Goal: Task Accomplishment & Management: Use online tool/utility

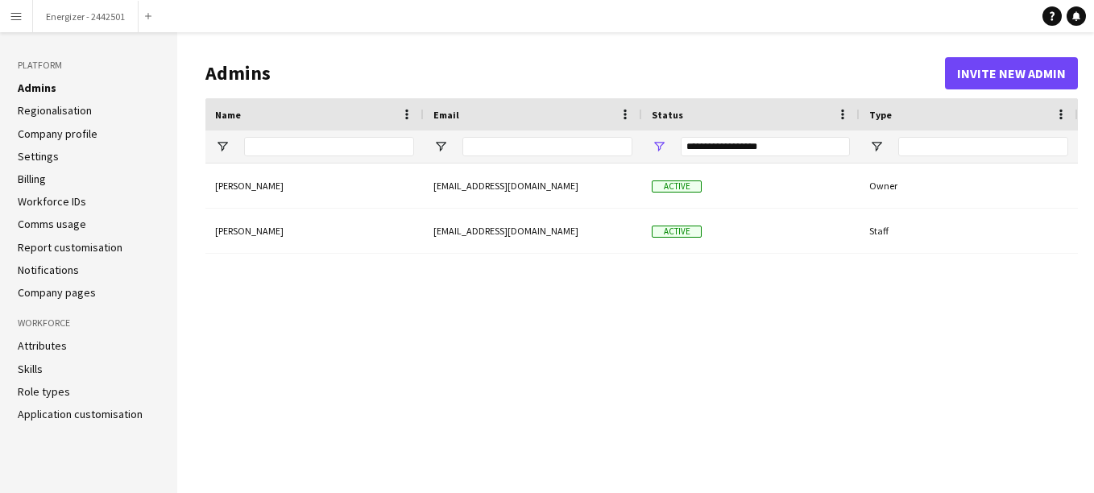
click at [9, 14] on button "Menu" at bounding box center [16, 16] width 32 height 32
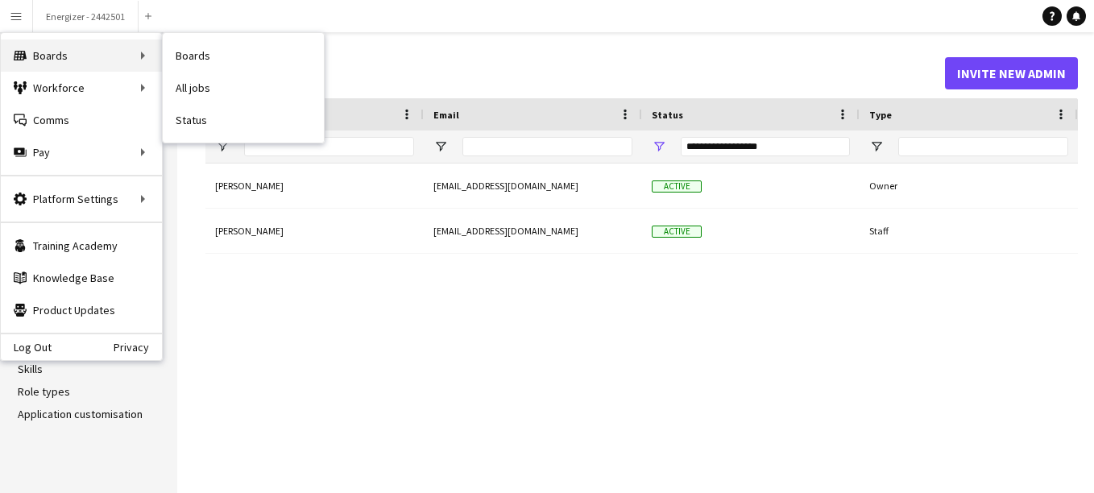
click at [101, 63] on div "Boards Boards" at bounding box center [81, 55] width 161 height 32
click at [213, 59] on link "Boards" at bounding box center [243, 55] width 161 height 32
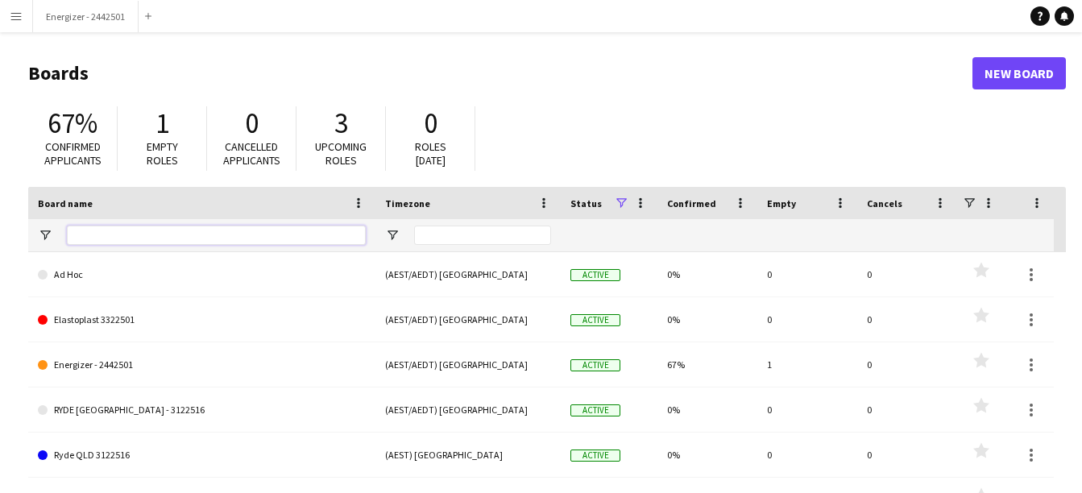
click at [159, 231] on input "Board name Filter Input" at bounding box center [216, 234] width 299 height 19
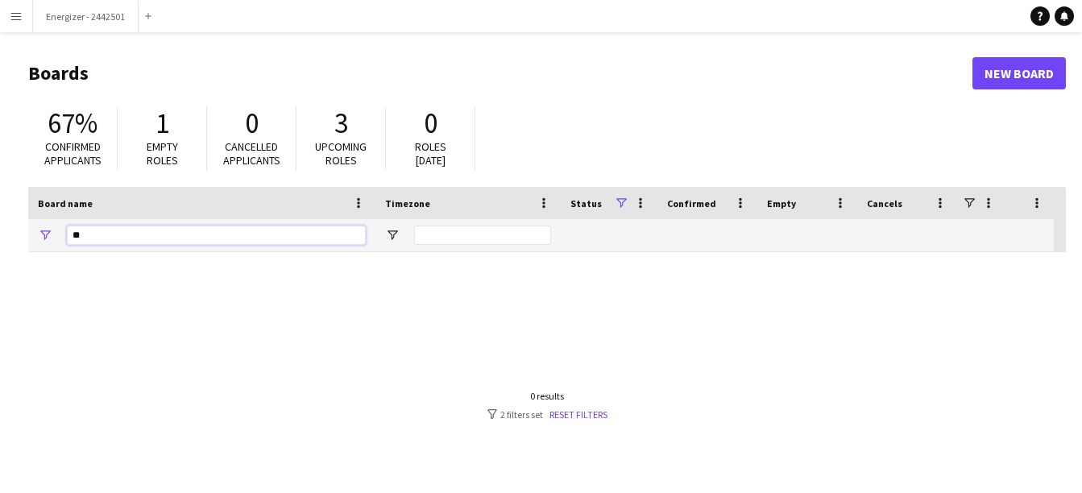
type input "*"
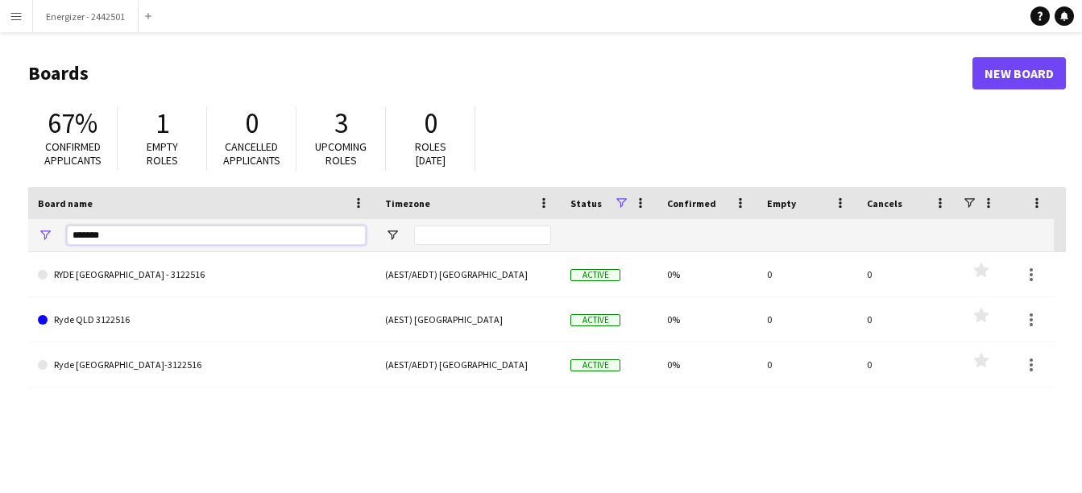
type input "********"
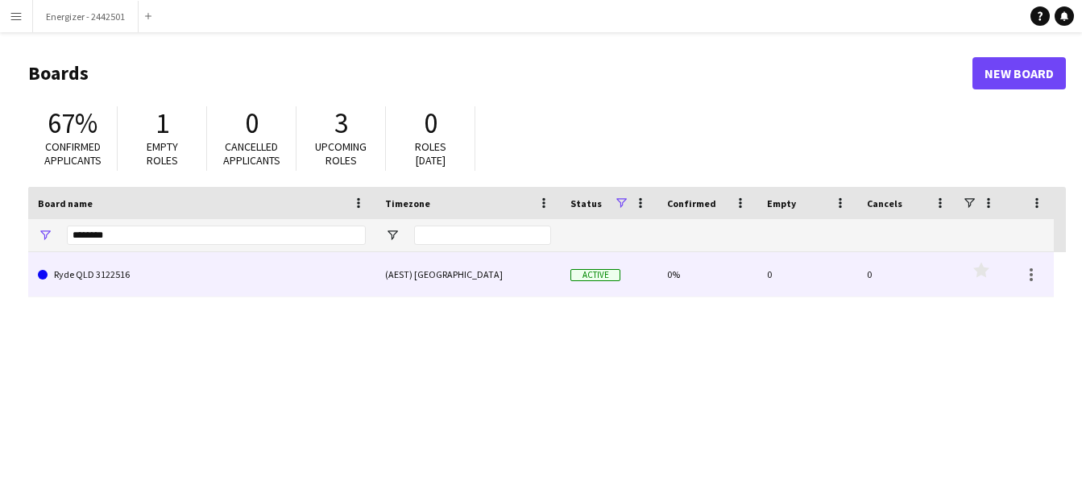
click at [115, 266] on link "Ryde QLD 3122516" at bounding box center [202, 274] width 328 height 45
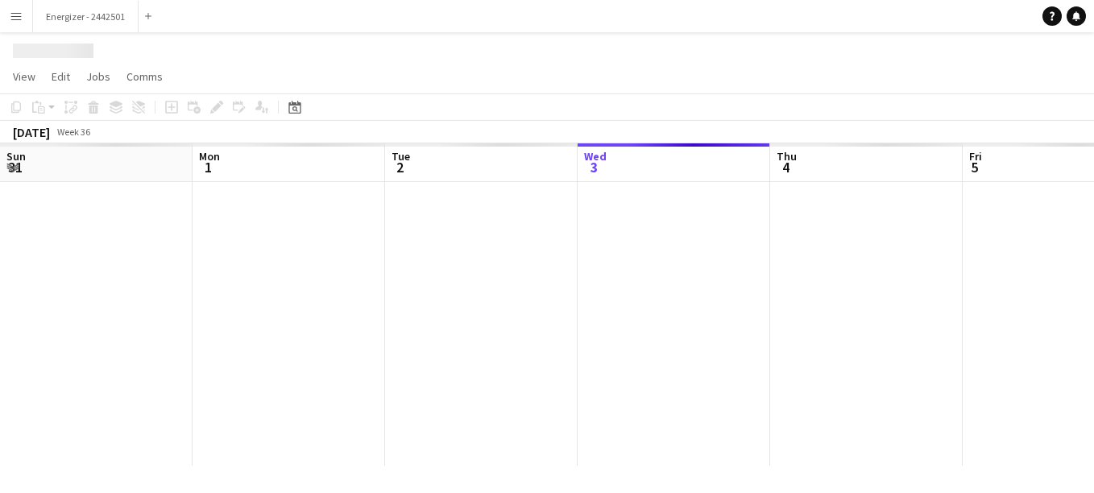
scroll to position [0, 385]
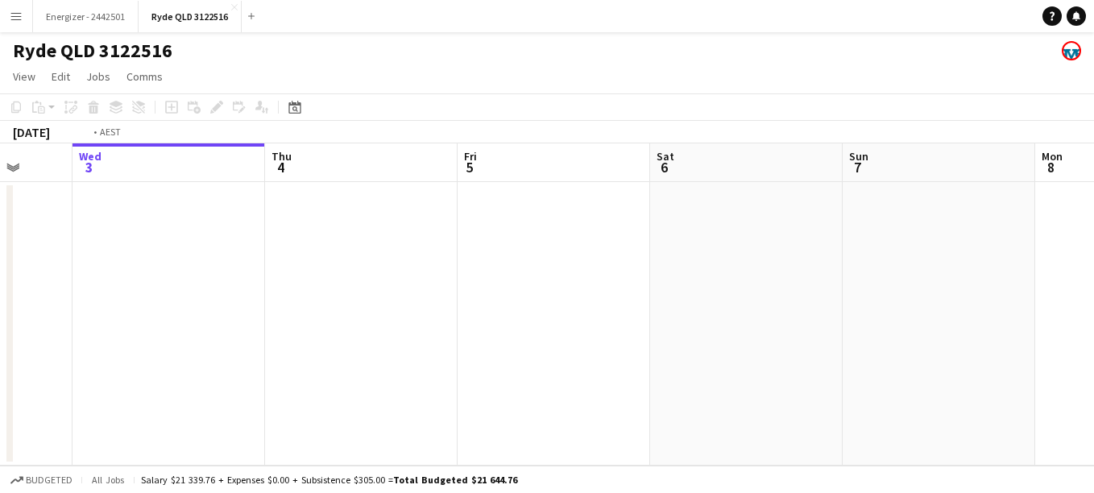
drag, startPoint x: 335, startPoint y: 284, endPoint x: 993, endPoint y: 317, distance: 658.8
click at [993, 317] on app-calendar-viewport "Sun 31 Mon 1 Tue 2 Wed 3 Thu 4 Fri 5 Sat 6 Sun 7 Mon 8 Tue 9 Wed 10" at bounding box center [547, 304] width 1094 height 322
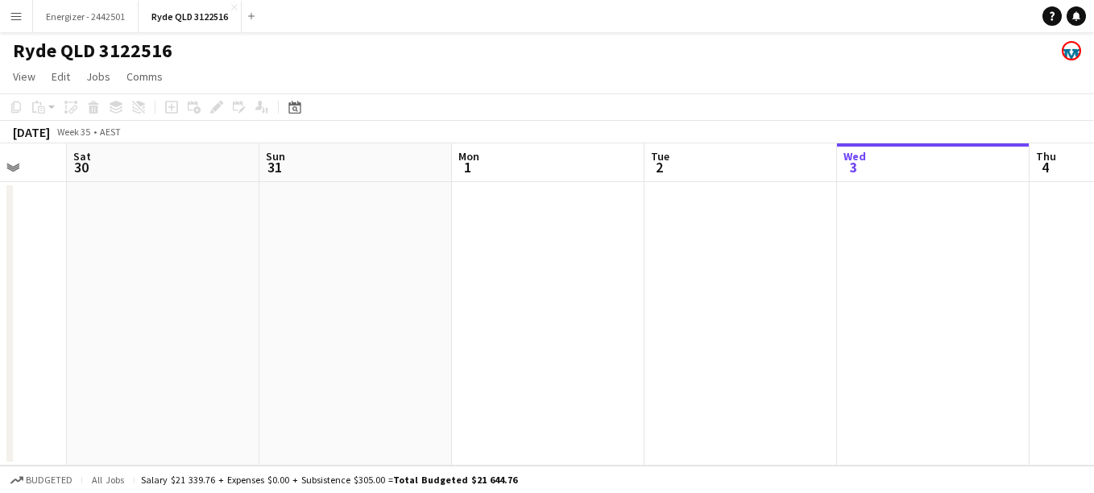
drag, startPoint x: 294, startPoint y: 264, endPoint x: 929, endPoint y: 365, distance: 643.3
click at [929, 365] on app-calendar-viewport "Wed 27 Thu 28 Fri 29 Sat 30 Sun 31 Mon 1 Tue 2 Wed 3 Thu 4 Fri 5 Sat 6" at bounding box center [547, 304] width 1094 height 322
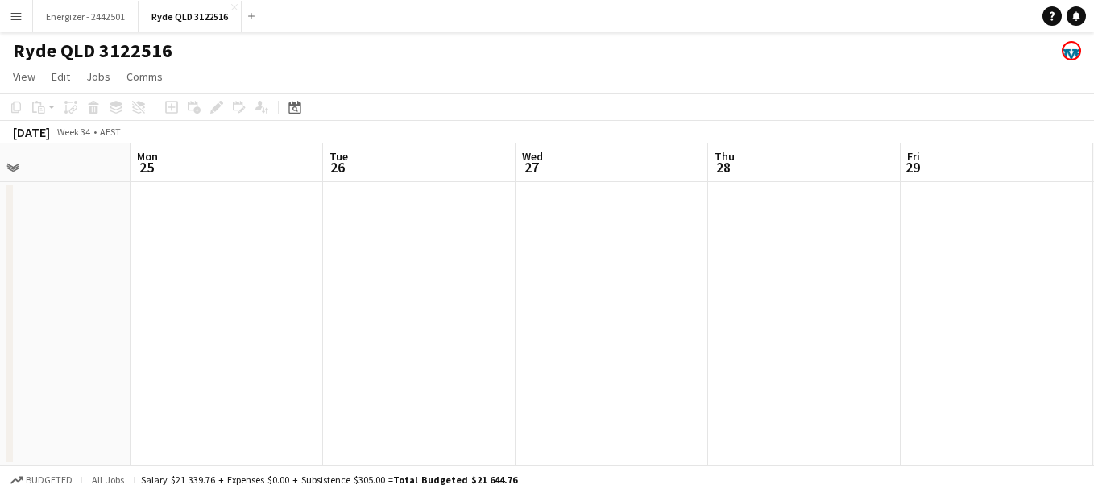
drag, startPoint x: 264, startPoint y: 312, endPoint x: 842, endPoint y: 372, distance: 580.6
click at [842, 372] on app-calendar-viewport "Fri 22 Sat 23 Sun 24 Mon 25 Tue 26 Wed 27 Thu 28 Fri 29 Sat 30 Sun 31 Mon 1" at bounding box center [547, 304] width 1094 height 322
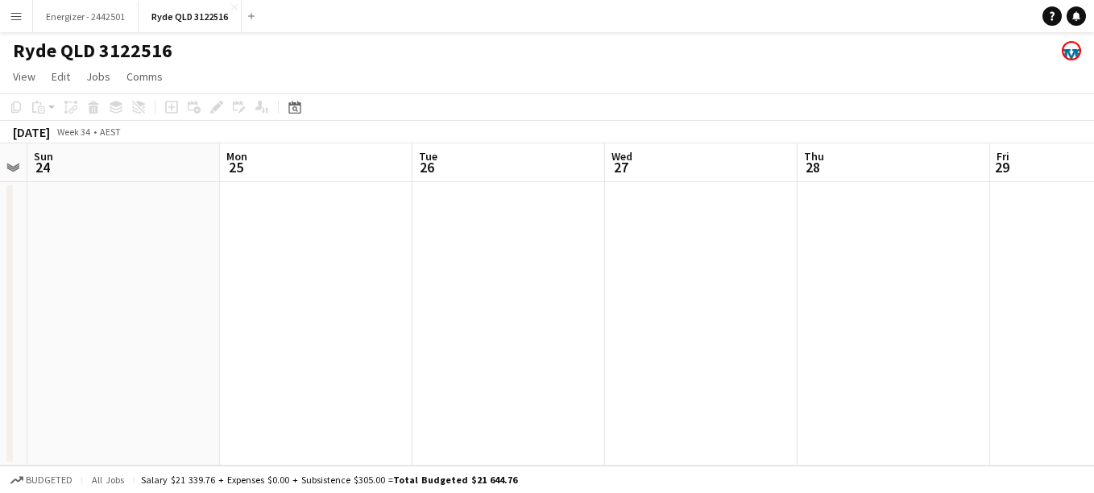
drag, startPoint x: 279, startPoint y: 289, endPoint x: 938, endPoint y: 408, distance: 670.3
click at [938, 408] on app-calendar-viewport "Thu 21 Fri 22 Sat 23 Sun 24 Mon 25 Tue 26 Wed 27 Thu 28 Fri 29 Sat 30 Sun 31" at bounding box center [547, 304] width 1094 height 322
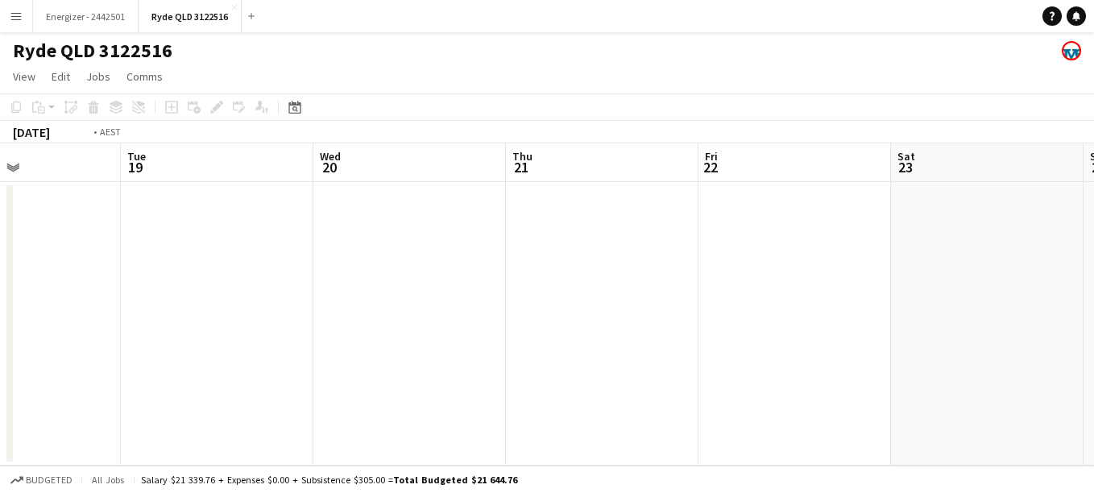
drag, startPoint x: 304, startPoint y: 297, endPoint x: 781, endPoint y: 355, distance: 481.1
click at [781, 355] on app-calendar-viewport "Sat 16 Sun 17 Mon 18 Tue 19 Wed 20 Thu 21 Fri 22 Sat 23 Sun 24 Mon 25 Tue 26" at bounding box center [547, 304] width 1094 height 322
drag, startPoint x: 209, startPoint y: 252, endPoint x: 824, endPoint y: 320, distance: 618.2
click at [824, 320] on app-calendar-viewport "Fri 15 Sat 16 Sun 17 Mon 18 Tue 19 Wed 20 Thu 21 Fri 22 Sat 23 Sun 24 Mon 25" at bounding box center [547, 304] width 1094 height 322
drag, startPoint x: 301, startPoint y: 240, endPoint x: 817, endPoint y: 341, distance: 525.2
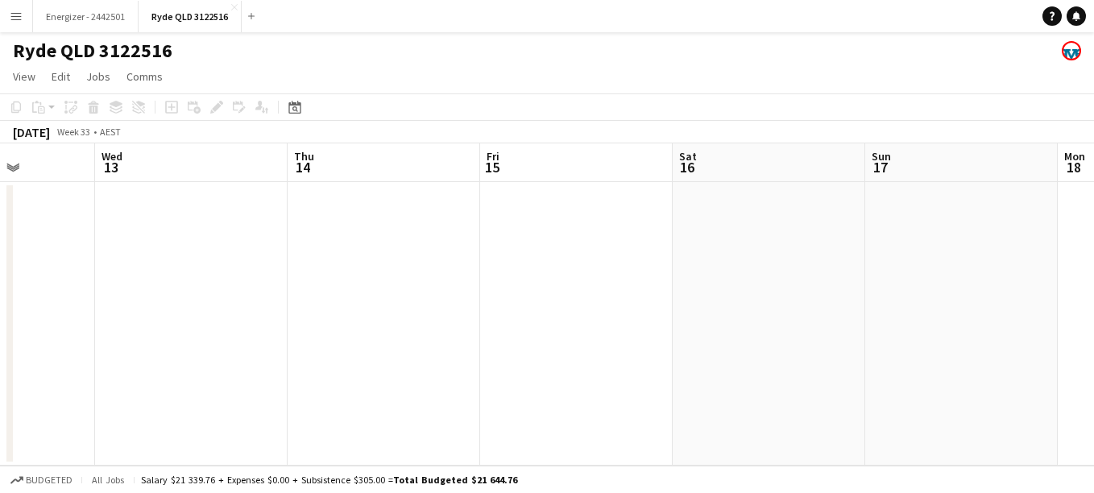
click at [817, 341] on app-calendar-viewport "Sun 10 Mon 11 Tue 12 Wed 13 Thu 14 Fri 15 Sat 16 Sun 17 Mon 18 Tue 19 Wed 20" at bounding box center [547, 304] width 1094 height 322
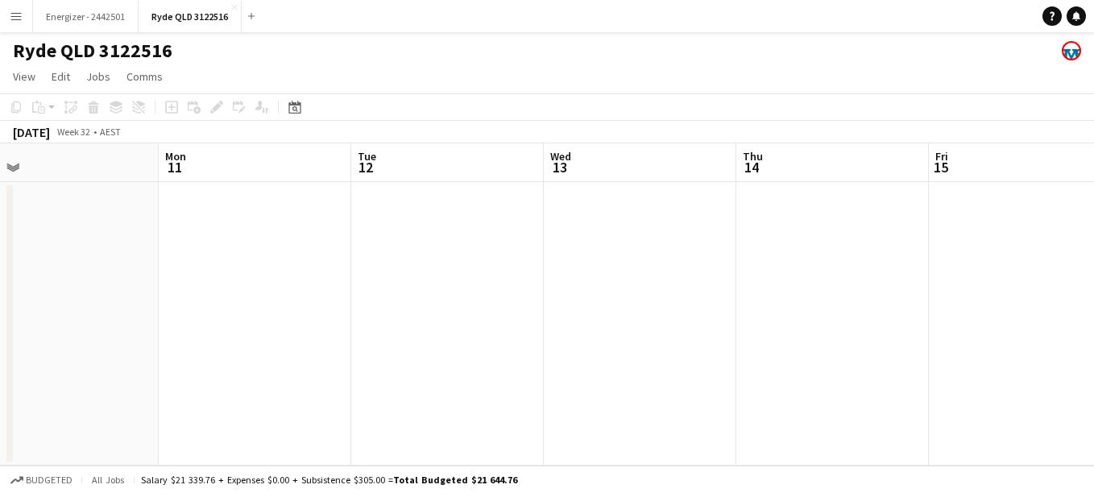
drag, startPoint x: 244, startPoint y: 290, endPoint x: 597, endPoint y: 118, distance: 392.2
click at [597, 118] on app-calendar "Copy Paste Paste Ctrl+V Paste with crew Ctrl+Shift+V Paste linked Job [GEOGRAPH…" at bounding box center [547, 279] width 1094 height 372
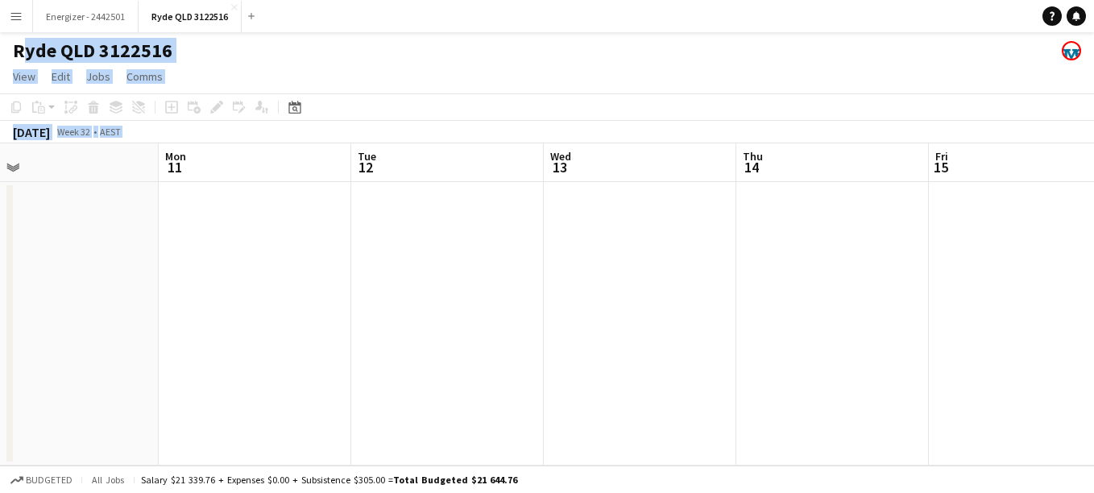
drag, startPoint x: 16, startPoint y: 48, endPoint x: 522, endPoint y: 361, distance: 594.5
click at [522, 361] on app-board "Ryde QLD 3122516 View Day view expanded Day view collapsed Month view Date pick…" at bounding box center [547, 262] width 1094 height 461
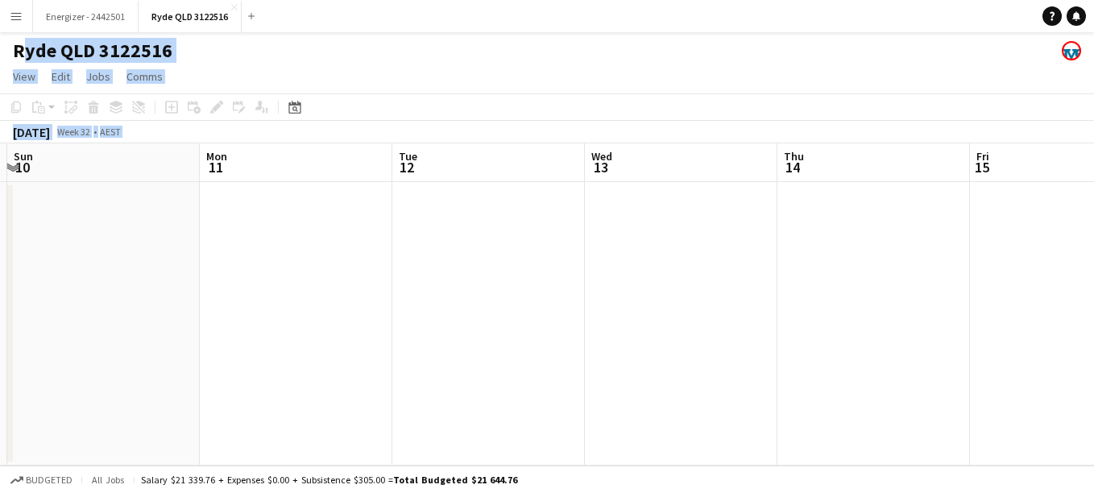
click at [357, 244] on app-date-cell at bounding box center [296, 323] width 192 height 283
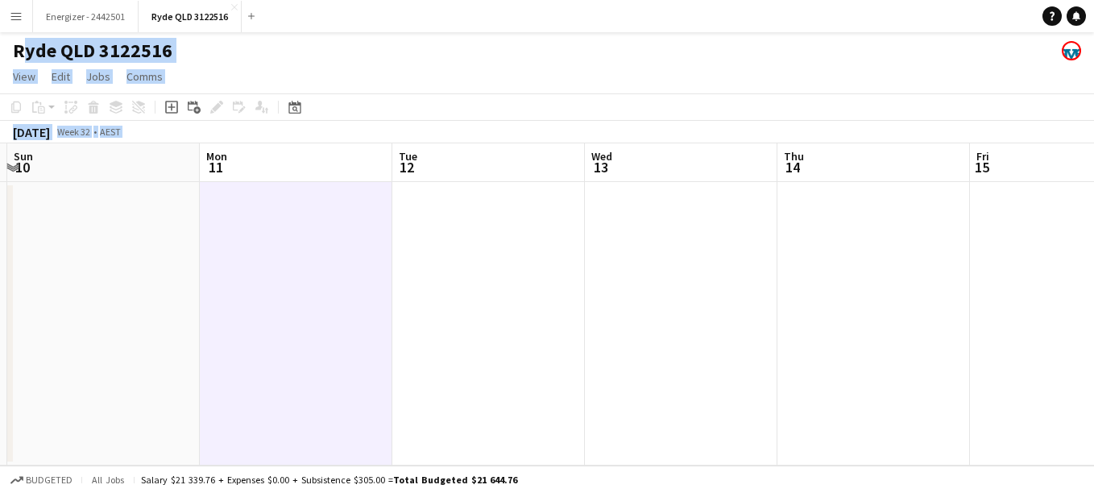
scroll to position [0, 374]
click at [573, 311] on app-date-cell at bounding box center [491, 323] width 192 height 283
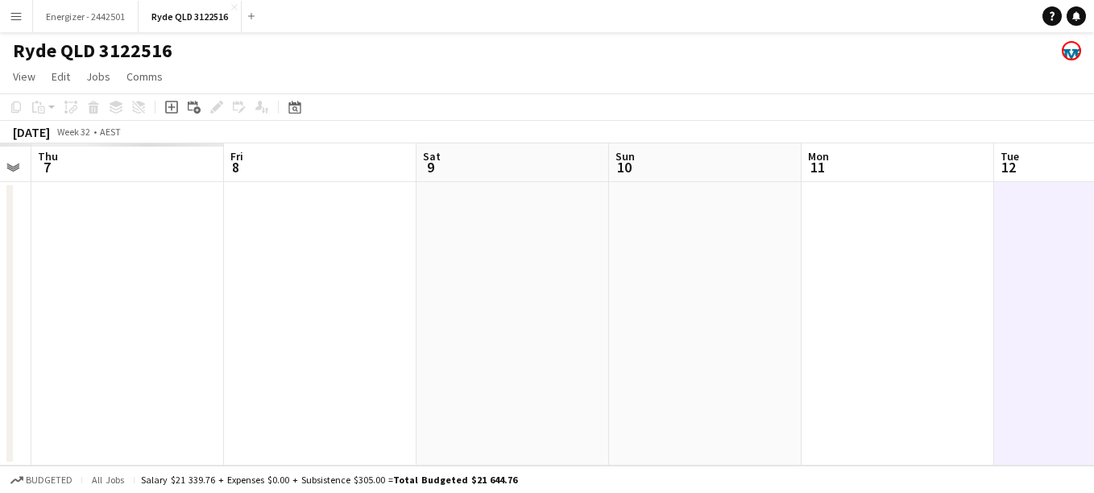
drag, startPoint x: 159, startPoint y: 368, endPoint x: 763, endPoint y: 388, distance: 604.3
click at [763, 388] on app-calendar-viewport "Tue 5 Wed 6 Thu 7 Fri 8 Sat 9 Sun 10 Mon 11 Tue 12 Wed 13 Thu 14 Fri 15" at bounding box center [547, 304] width 1094 height 322
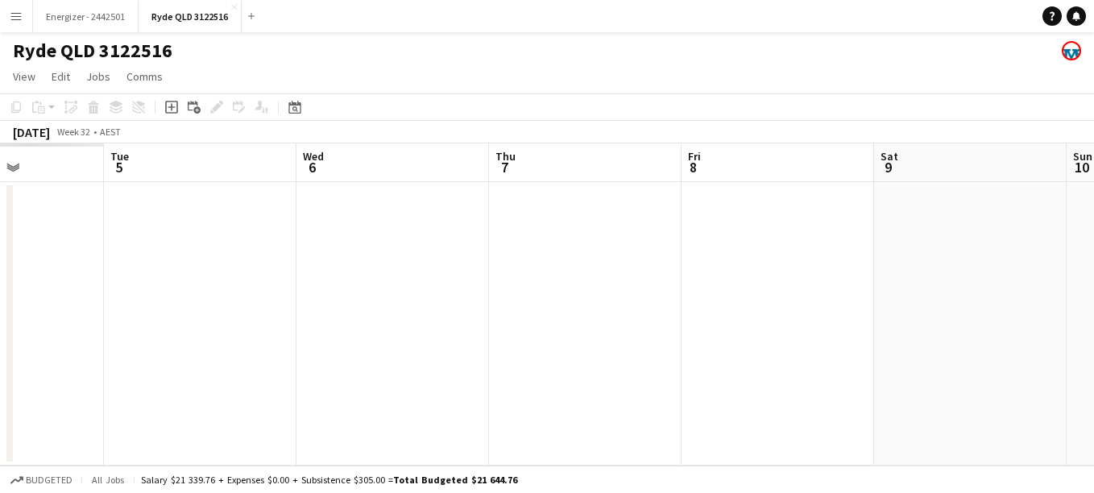
drag, startPoint x: 274, startPoint y: 255, endPoint x: 731, endPoint y: 200, distance: 460.8
click at [731, 200] on app-calendar-viewport "Sat 2 Sun 3 Mon 4 Tue 5 Wed 6 Thu 7 Fri 8 Sat 9 Sun 10 Mon 11 Tue 12" at bounding box center [547, 304] width 1094 height 322
drag, startPoint x: 209, startPoint y: 134, endPoint x: 918, endPoint y: 287, distance: 725.8
click at [918, 287] on app-calendar "Copy Paste Paste Ctrl+V Paste with crew Ctrl+Shift+V Paste linked Job [GEOGRAPH…" at bounding box center [547, 279] width 1094 height 372
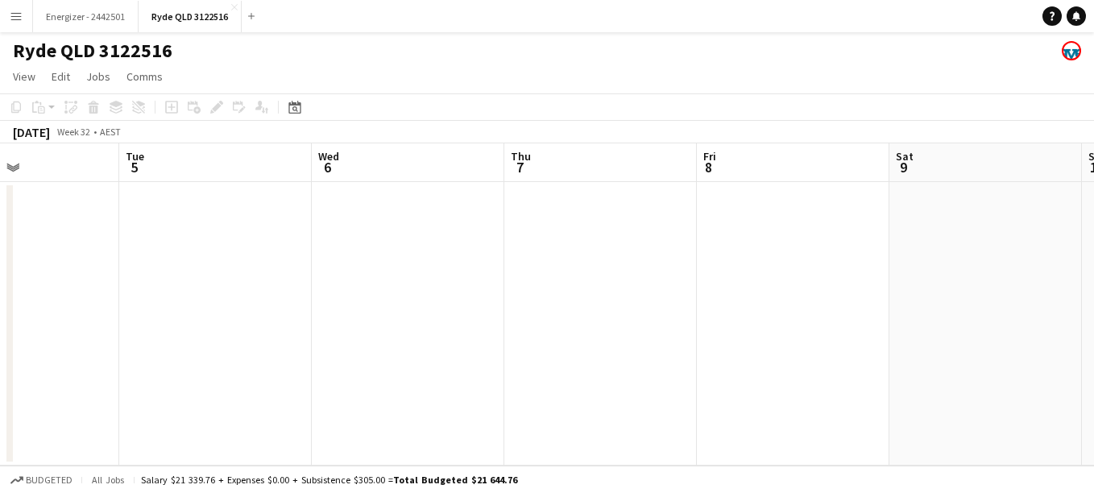
scroll to position [0, 444]
click at [277, 265] on app-date-cell at bounding box center [230, 323] width 192 height 283
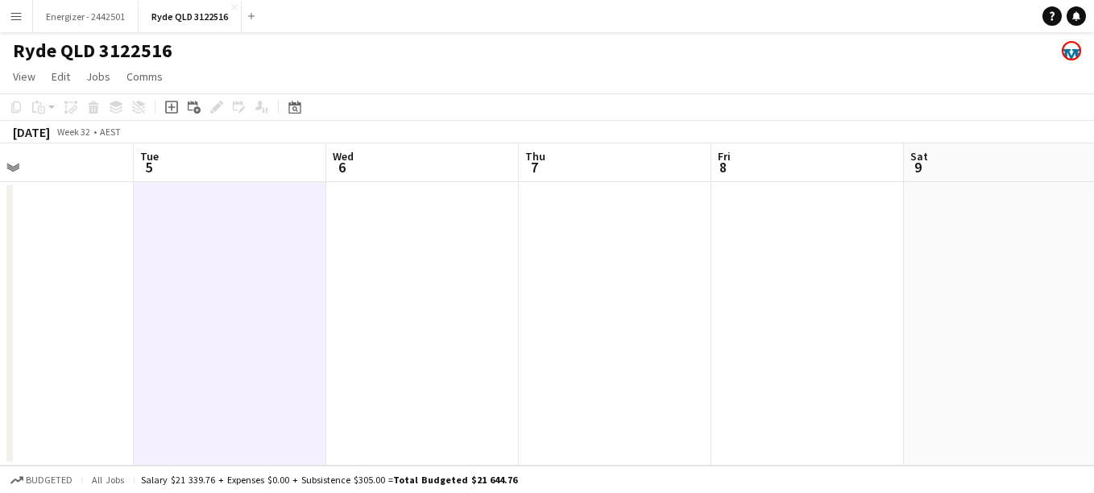
click at [586, 354] on app-date-cell at bounding box center [615, 323] width 192 height 283
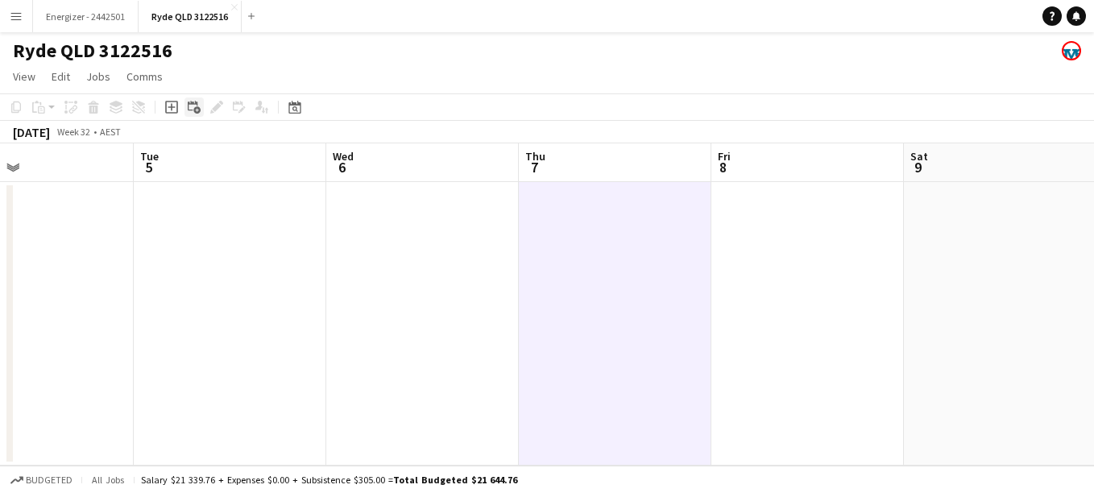
click at [195, 101] on icon "Add linked Job" at bounding box center [194, 107] width 13 height 13
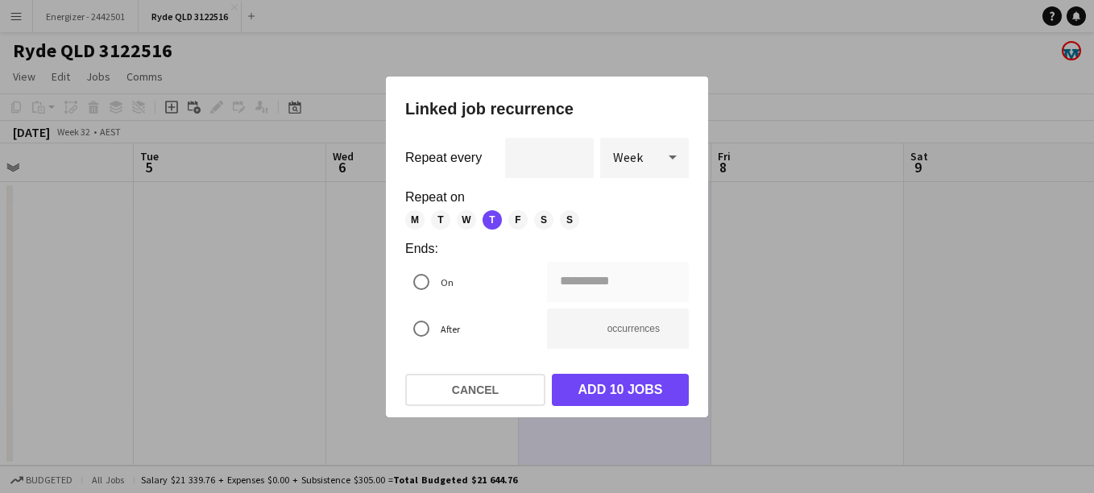
click at [755, 222] on div at bounding box center [547, 246] width 1094 height 493
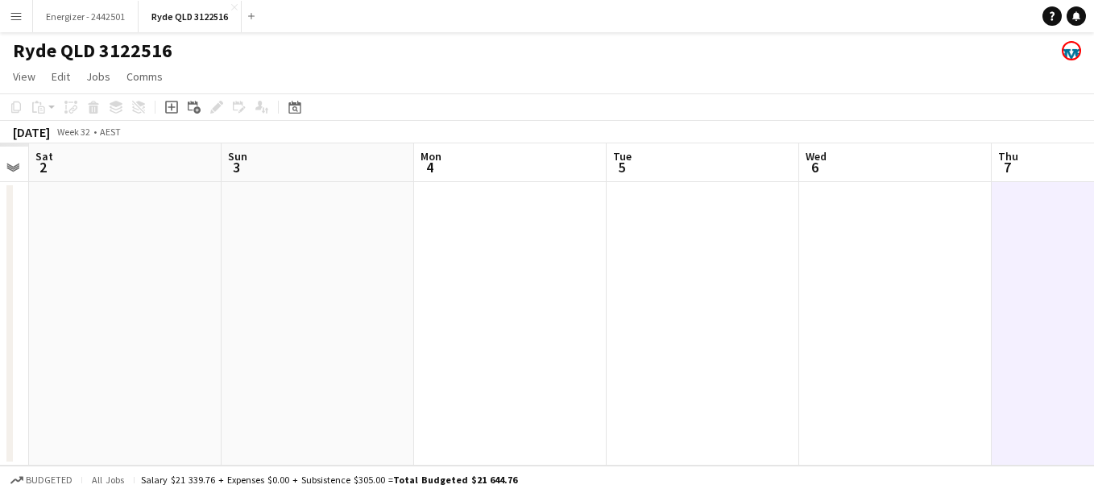
drag, startPoint x: 206, startPoint y: 296, endPoint x: 679, endPoint y: 295, distance: 472.7
click at [679, 295] on app-calendar-viewport "Thu 31 Fri 1 Sat 2 Sun 3 Mon 4 Tue 5 Wed 6 Thu 7 Fri 8 Sat 9 Sun 10" at bounding box center [547, 304] width 1094 height 322
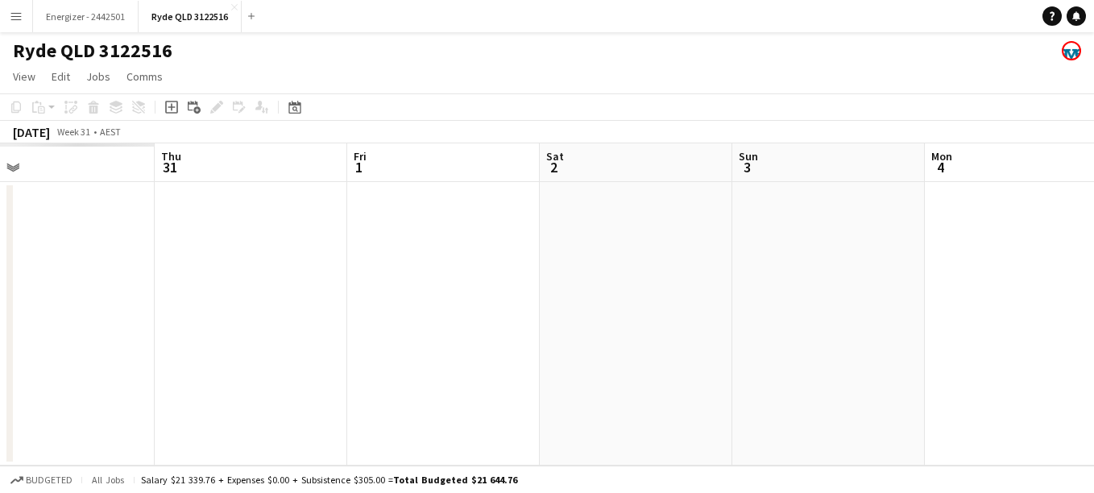
drag, startPoint x: 106, startPoint y: 230, endPoint x: 674, endPoint y: 224, distance: 567.8
click at [674, 224] on app-calendar-viewport "Mon 28 Tue 29 Wed 30 Thu 31 Fri 1 Sat 2 Sun 3 Mon 4 Tue 5 Wed 6 Thu 7" at bounding box center [547, 304] width 1094 height 322
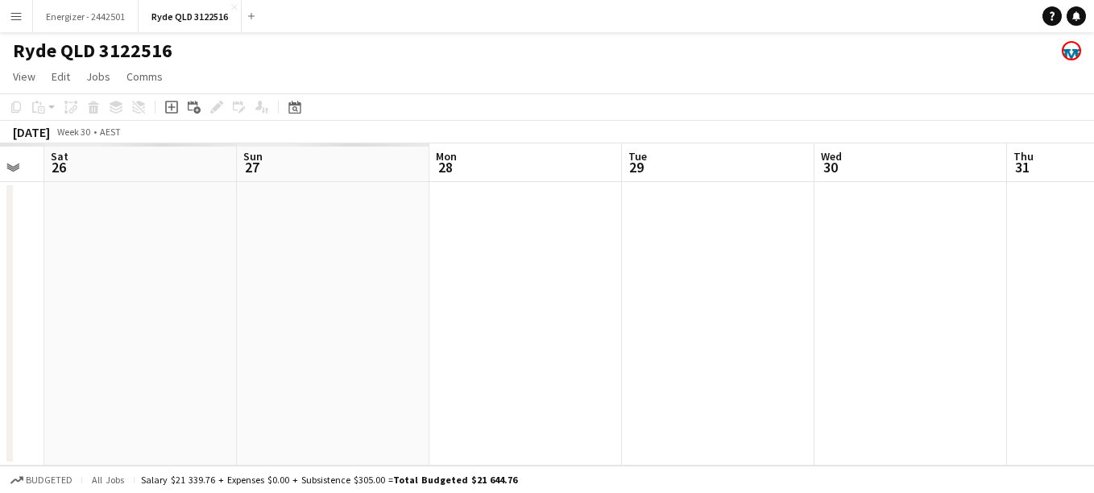
drag, startPoint x: 138, startPoint y: 205, endPoint x: 763, endPoint y: 148, distance: 628.3
click at [763, 148] on app-calendar-viewport "Thu 24 Fri 25 Sat 26 Sun 27 Mon 28 Tue 29 Wed 30 Thu 31 Fri 1 Sat 2 Sun 3" at bounding box center [547, 304] width 1094 height 322
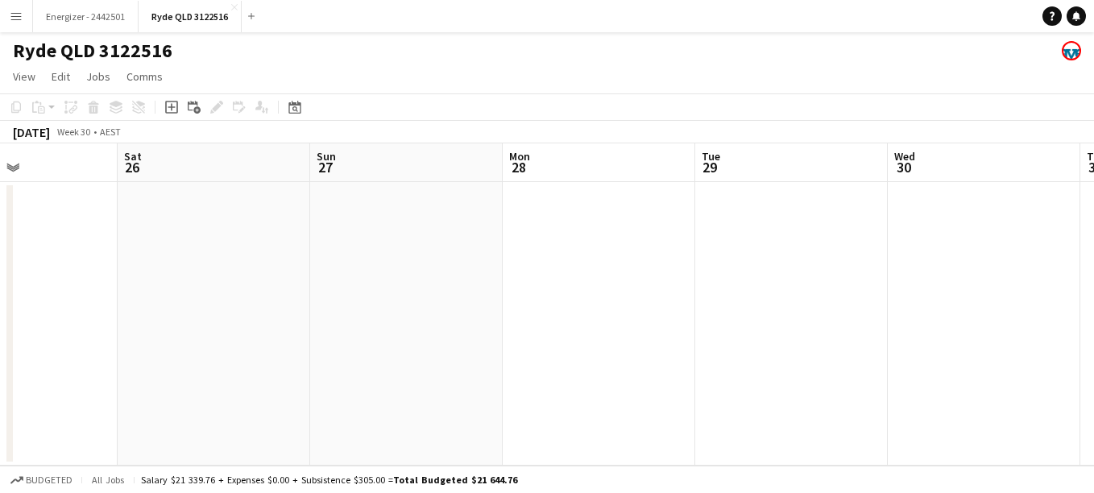
drag, startPoint x: 118, startPoint y: 172, endPoint x: 745, endPoint y: 346, distance: 651.2
click at [745, 346] on app-calendar-viewport "Wed 23 Thu 24 Fri 25 Sat 26 Sun 27 Mon 28 Tue 29 Wed 30 Thu 31 Fri 1 Sat 2" at bounding box center [547, 304] width 1094 height 322
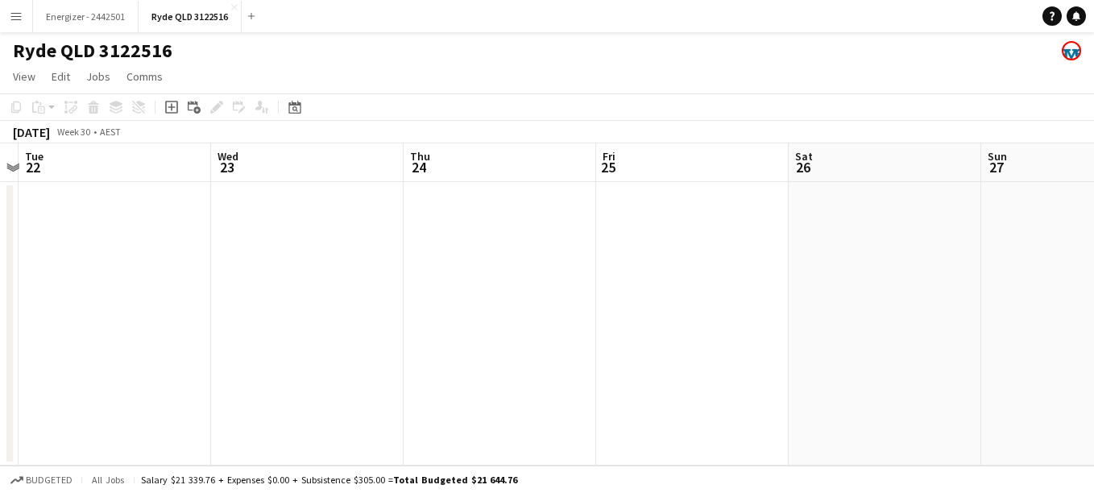
scroll to position [0, 397]
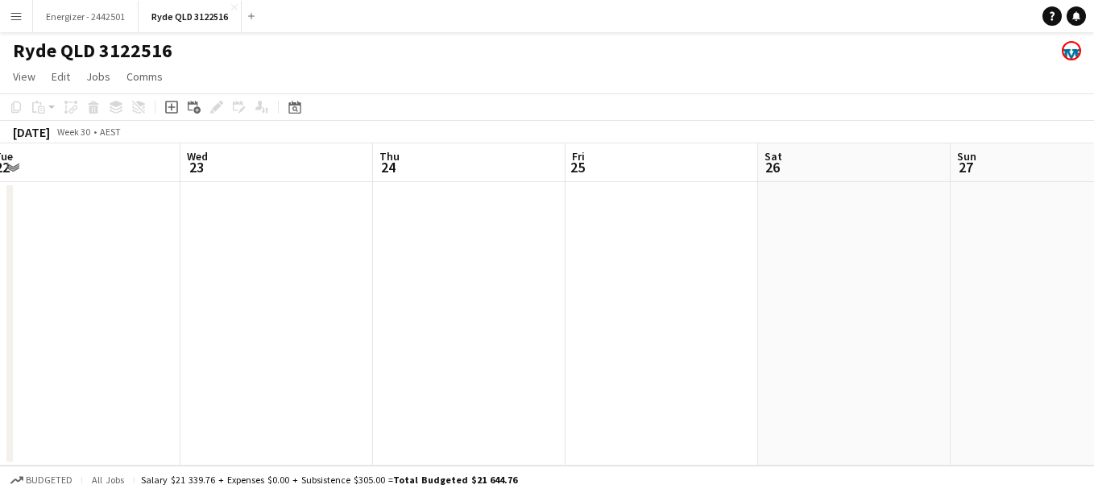
drag, startPoint x: 56, startPoint y: 306, endPoint x: 630, endPoint y: 113, distance: 605.1
click at [630, 113] on app-calendar "Copy Paste Paste Ctrl+V Paste with crew Ctrl+Shift+V Paste linked Job [GEOGRAPH…" at bounding box center [547, 279] width 1094 height 372
drag, startPoint x: 94, startPoint y: 139, endPoint x: 726, endPoint y: 212, distance: 635.5
click at [726, 212] on app-calendar "Copy Paste Paste Ctrl+V Paste with crew Ctrl+Shift+V Paste linked Job [GEOGRAPH…" at bounding box center [547, 279] width 1094 height 372
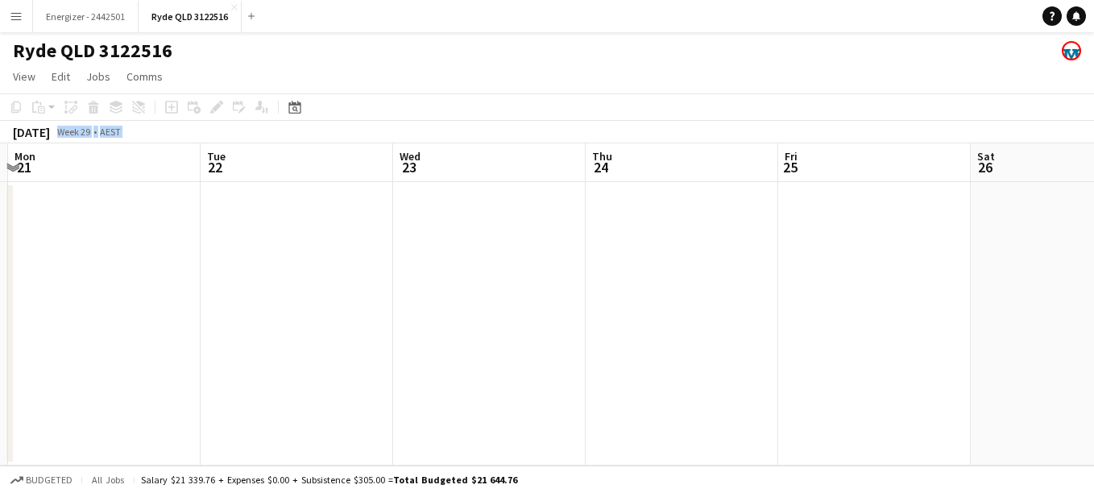
scroll to position [0, 371]
click at [929, 337] on app-date-cell at bounding box center [880, 323] width 192 height 283
drag, startPoint x: 387, startPoint y: 352, endPoint x: 967, endPoint y: 432, distance: 585.4
click at [967, 432] on app-calendar-viewport "Wed 16 Thu 17 Fri 18 Sat 19 Sun 20 Mon 21 Tue 22 Wed 23 Thu 24 Fri 25 Sat 26" at bounding box center [547, 304] width 1094 height 322
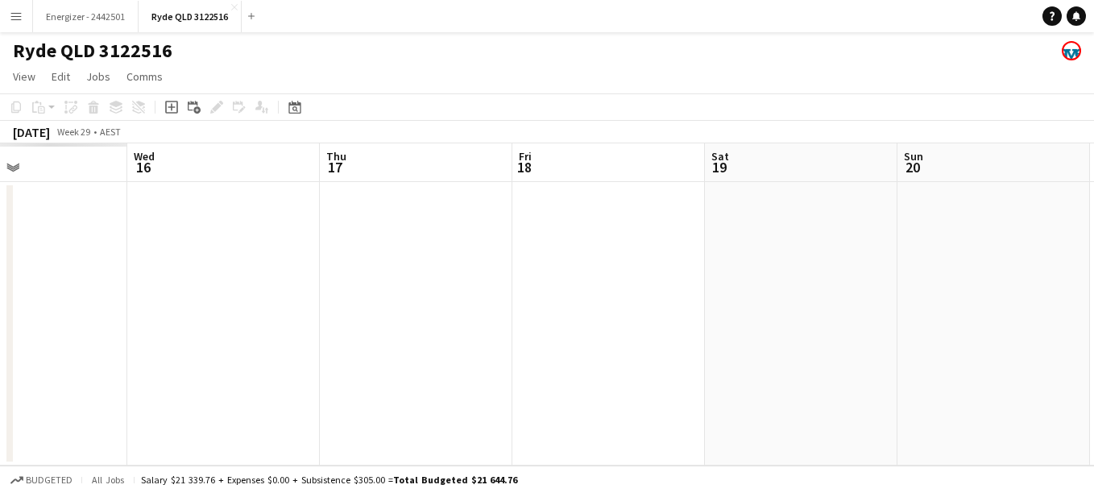
drag, startPoint x: 300, startPoint y: 404, endPoint x: 796, endPoint y: 402, distance: 496.1
click at [796, 402] on app-calendar-viewport "Sun 13 Mon 14 Tue 15 Wed 16 Thu 17 Fri 18 Sat 19 Sun 20 Mon 21 Tue 22 Wed 23" at bounding box center [547, 304] width 1094 height 322
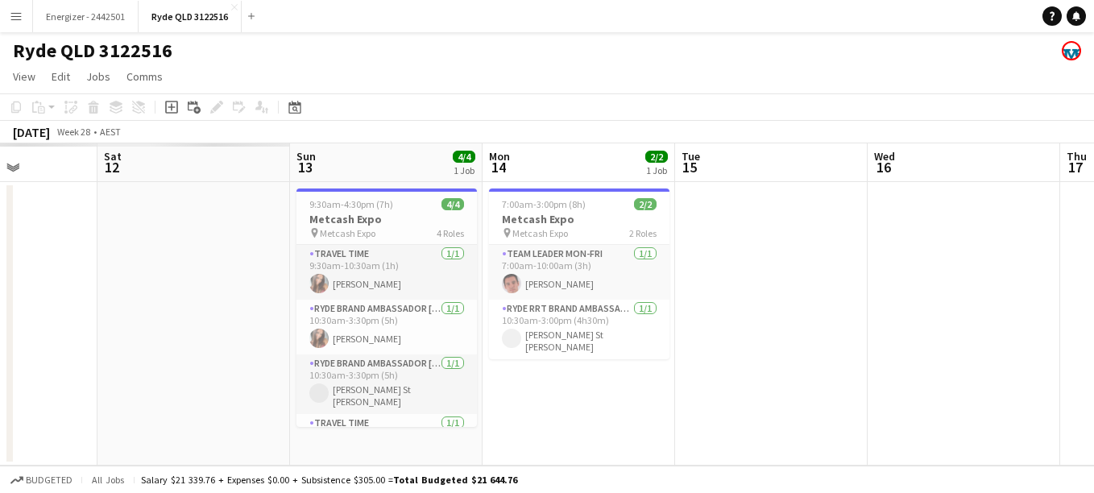
drag, startPoint x: 181, startPoint y: 356, endPoint x: 981, endPoint y: 396, distance: 800.7
click at [981, 396] on app-calendar-viewport "Wed 9 Thu 10 Fri 11 Sat 12 Sun 13 4/4 1 Job Mon 14 2/2 1 Job Tue 15 Wed 16 Thu …" at bounding box center [547, 304] width 1094 height 322
